Goal: Task Accomplishment & Management: Manage account settings

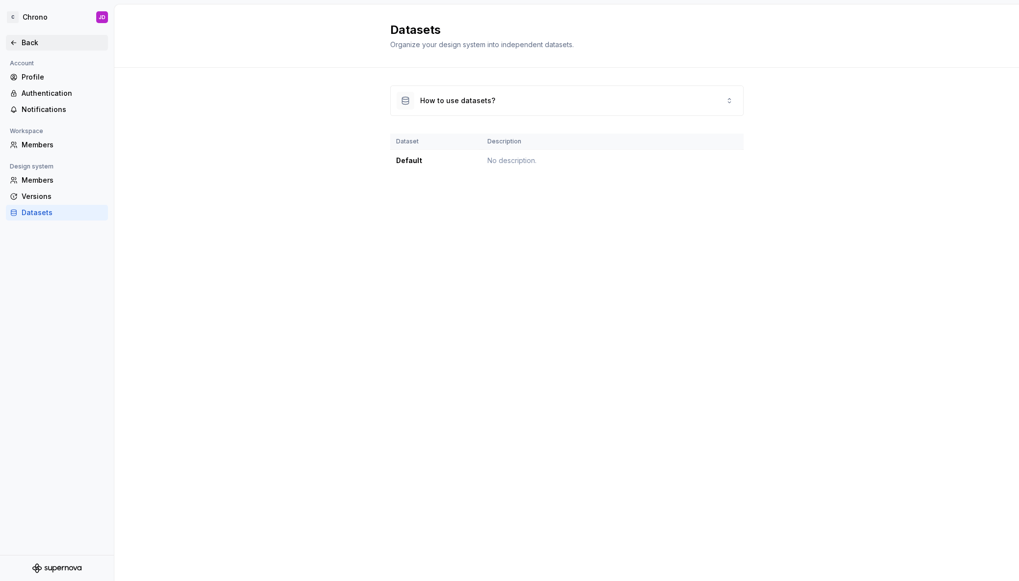
click at [31, 42] on div "Back" at bounding box center [63, 43] width 82 height 10
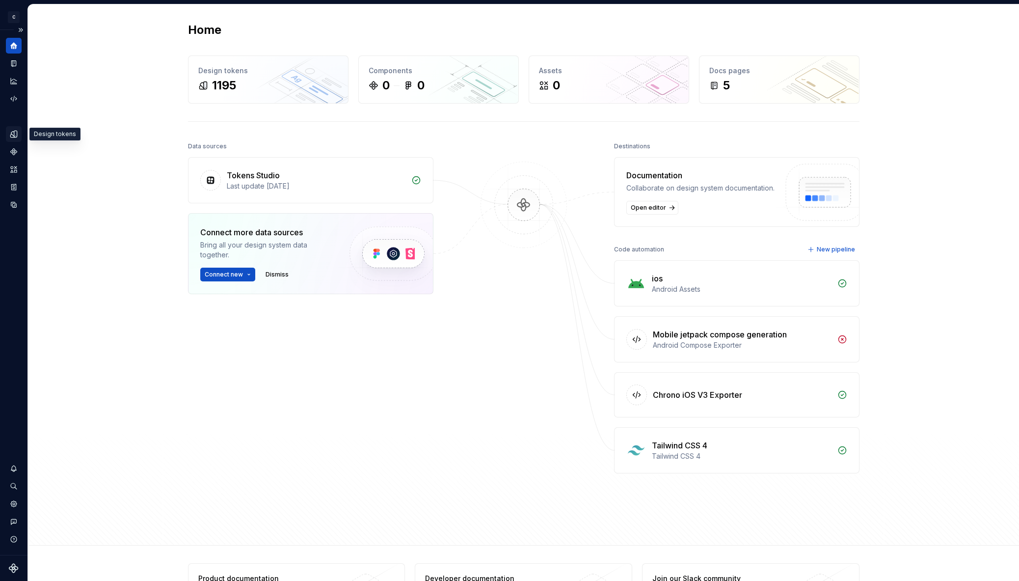
click at [14, 138] on div "Design tokens" at bounding box center [14, 134] width 16 height 16
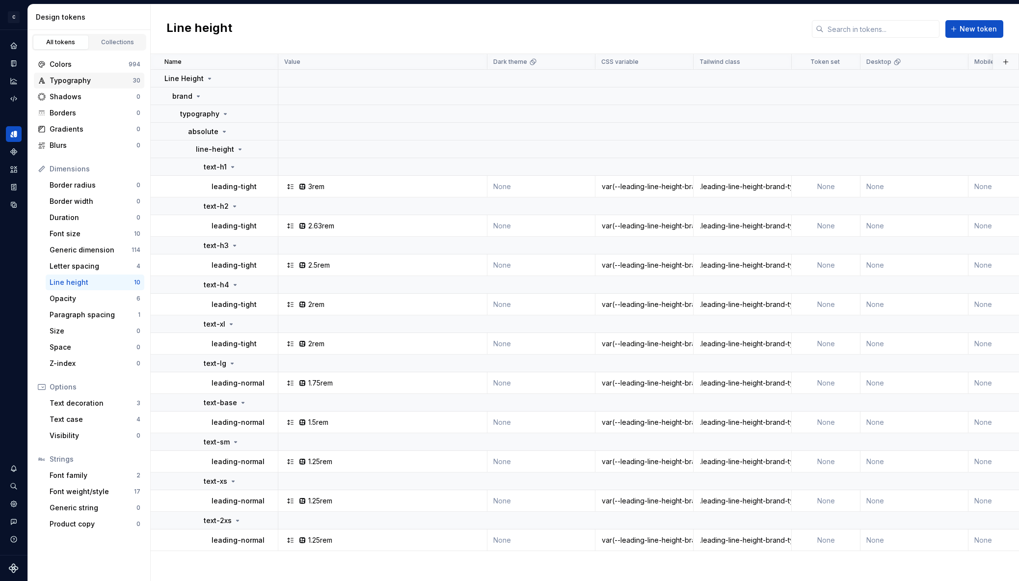
click at [122, 85] on div "Typography" at bounding box center [91, 81] width 83 height 10
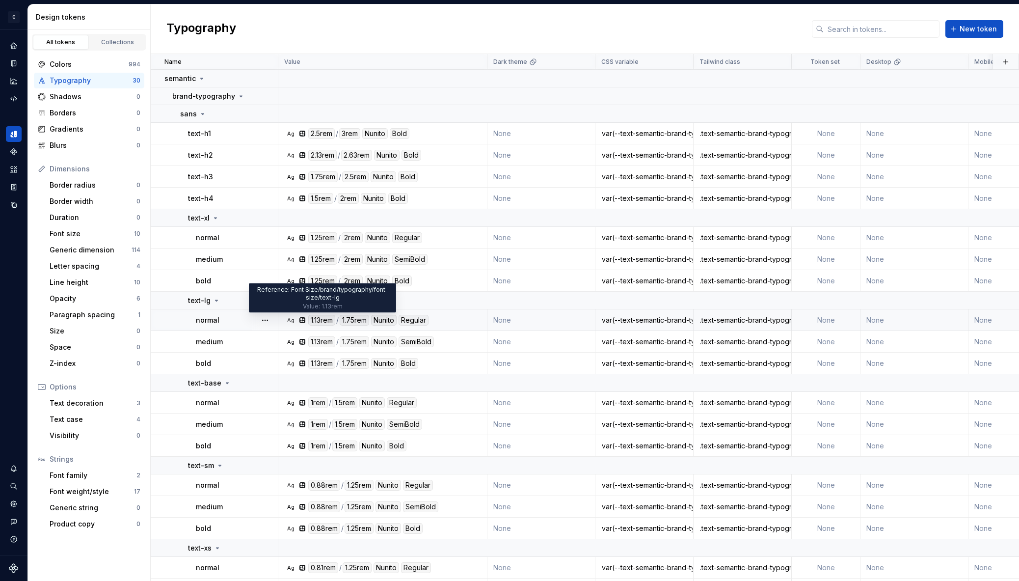
click at [333, 317] on div "1.13rem" at bounding box center [321, 320] width 27 height 11
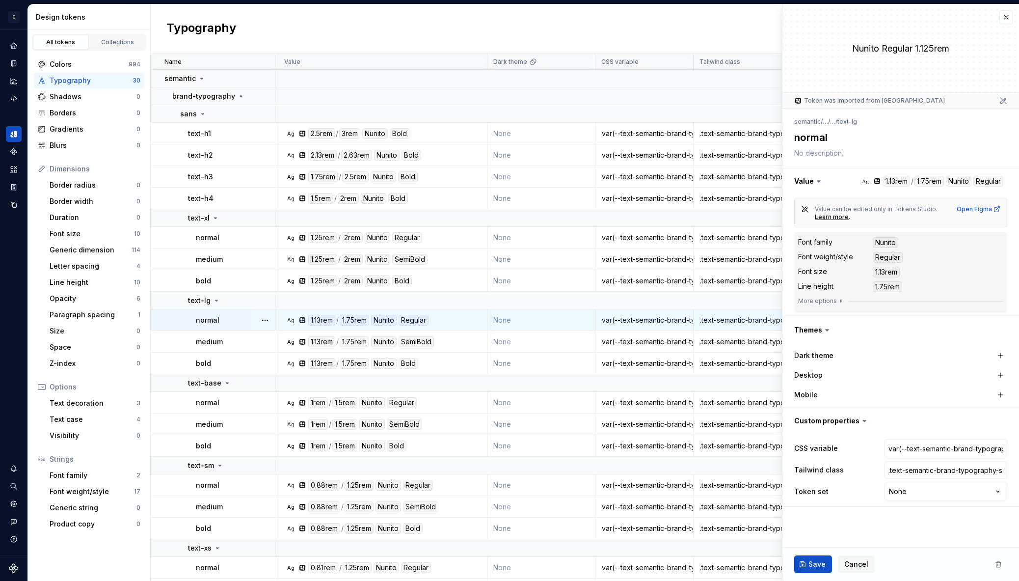
click at [818, 181] on icon at bounding box center [818, 181] width 3 height 1
type textarea "*"
